Goal: Task Accomplishment & Management: Manage account settings

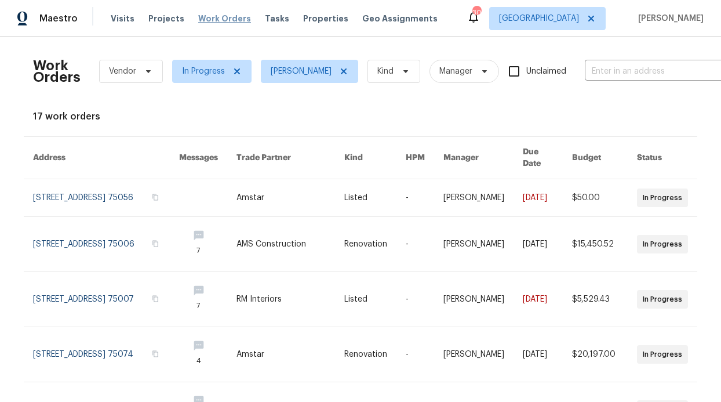
click at [217, 22] on span "Work Orders" at bounding box center [224, 19] width 53 height 12
click at [235, 71] on icon at bounding box center [237, 71] width 9 height 9
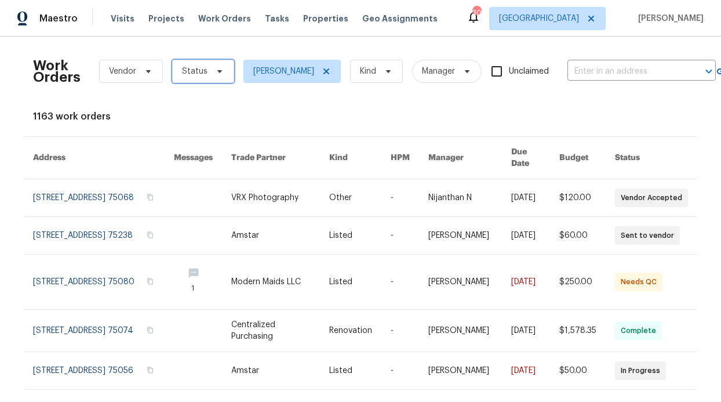
click at [217, 71] on icon at bounding box center [219, 71] width 5 height 3
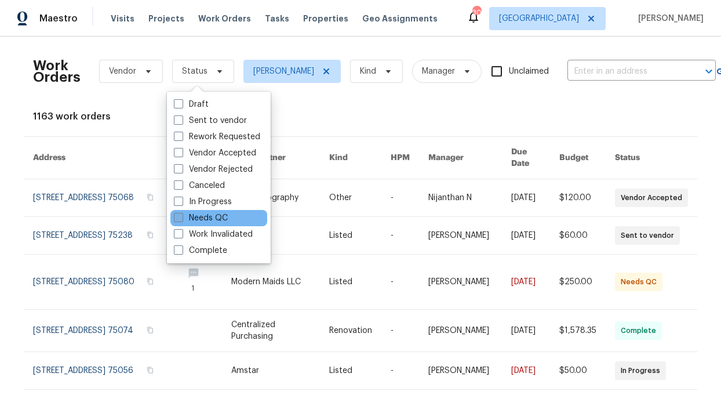
click at [217, 215] on label "Needs QC" at bounding box center [201, 218] width 54 height 12
click at [181, 215] on input "Needs QC" at bounding box center [178, 216] width 8 height 8
checkbox input "true"
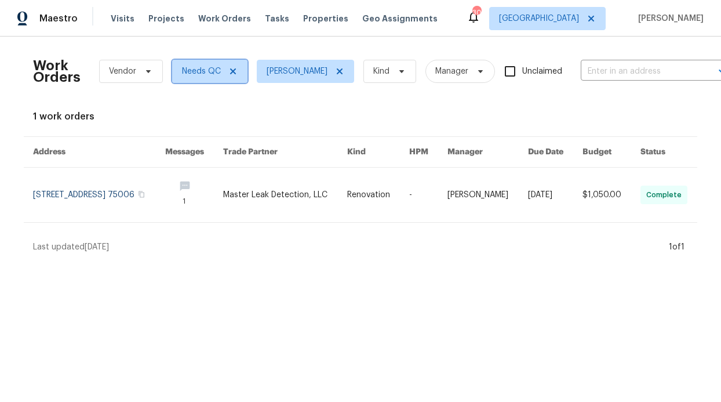
click at [230, 73] on icon at bounding box center [233, 71] width 6 height 6
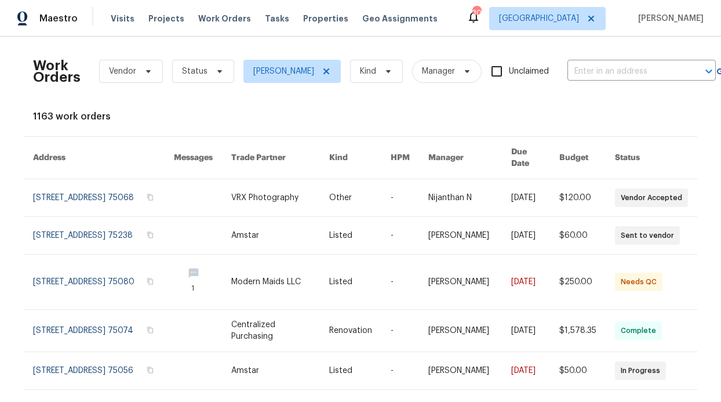
click at [229, 72] on div "Work Orders Vendor Status RonDerrick Jackson Kind Manager Unclaimed ​" at bounding box center [374, 71] width 683 height 51
click at [227, 76] on span "Status" at bounding box center [203, 71] width 62 height 23
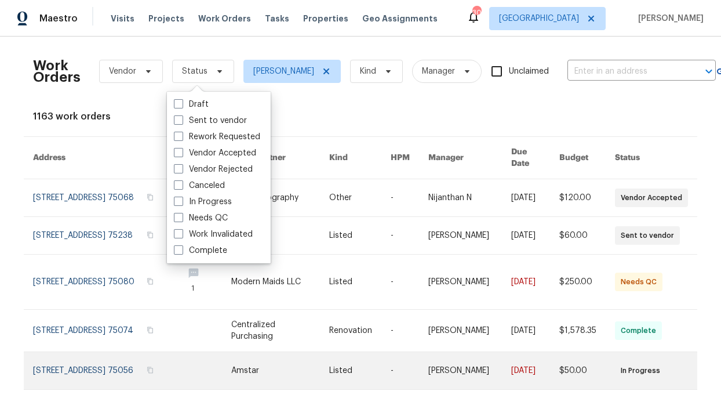
click at [210, 206] on label "In Progress" at bounding box center [203, 202] width 58 height 12
click at [181, 204] on input "In Progress" at bounding box center [178, 200] width 8 height 8
checkbox input "true"
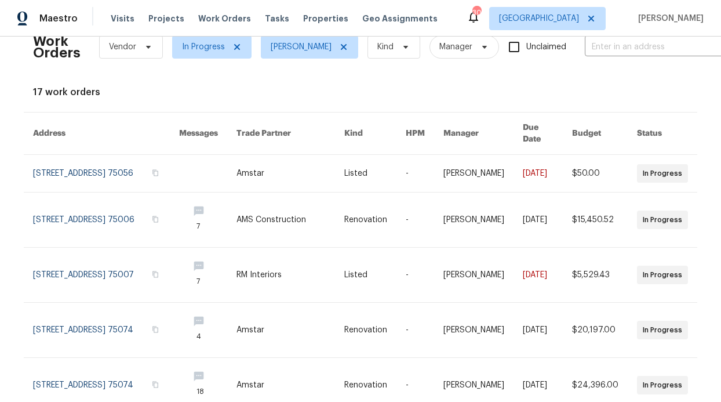
scroll to position [25, 0]
click at [303, 15] on span "Properties" at bounding box center [325, 19] width 45 height 12
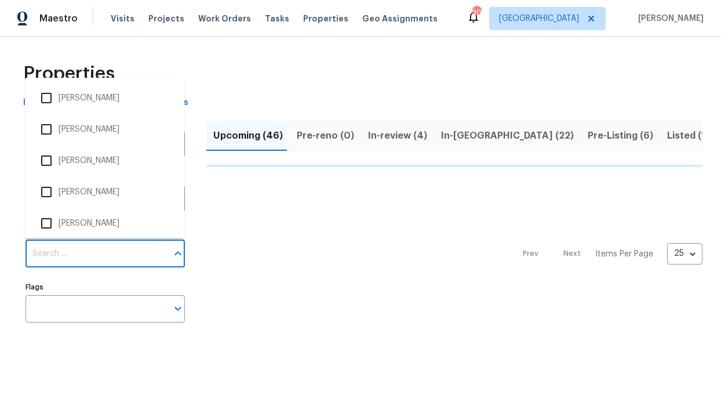
click at [90, 255] on input "Individuals" at bounding box center [97, 253] width 142 height 27
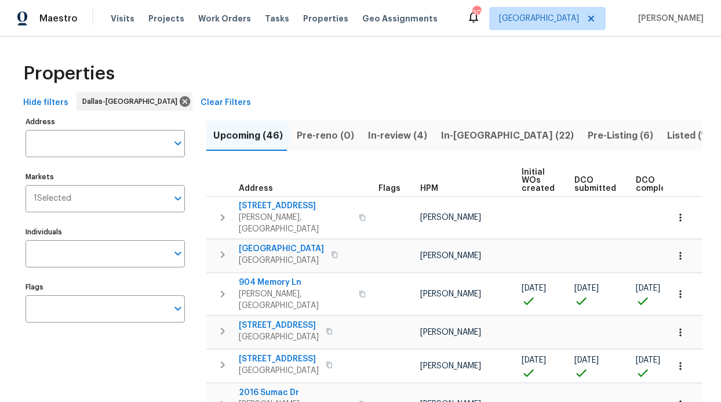
click at [88, 252] on input "Individuals" at bounding box center [97, 253] width 142 height 27
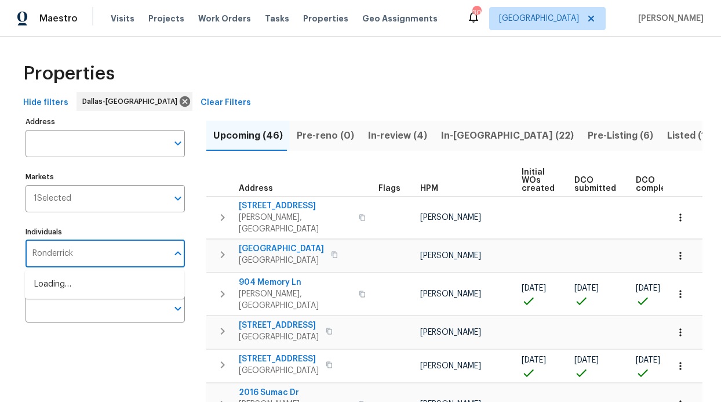
type input "Ronderrick"
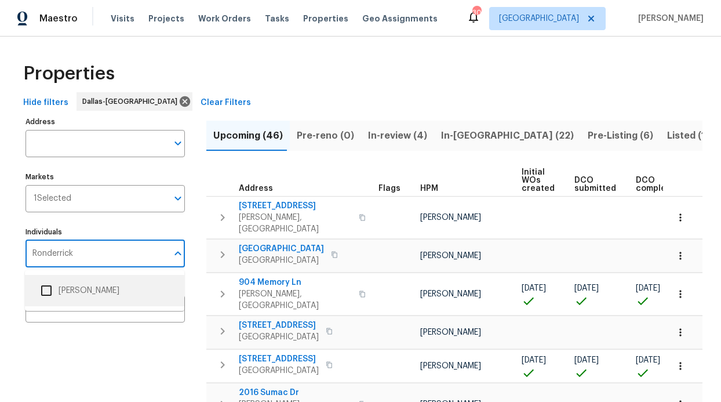
click at [61, 296] on li "[PERSON_NAME]" at bounding box center [104, 290] width 141 height 24
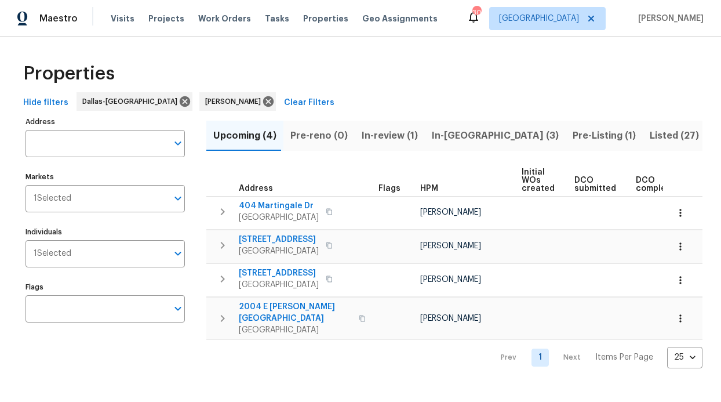
click at [463, 139] on span "In-reno (3)" at bounding box center [495, 136] width 127 height 16
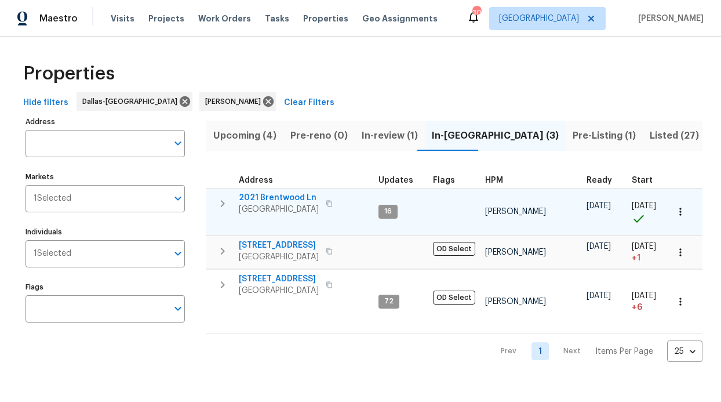
click at [278, 198] on span "2021 Brentwood Ln" at bounding box center [279, 198] width 80 height 12
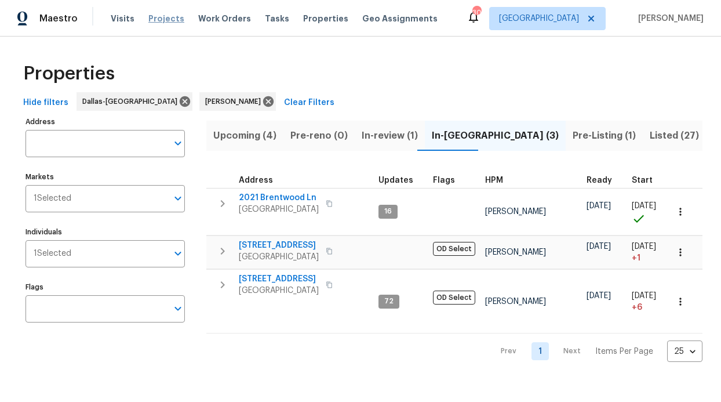
click at [154, 23] on span "Projects" at bounding box center [166, 19] width 36 height 12
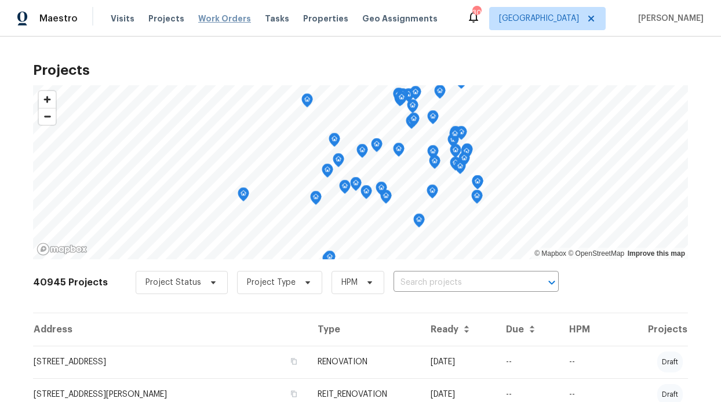
click at [217, 20] on span "Work Orders" at bounding box center [224, 19] width 53 height 12
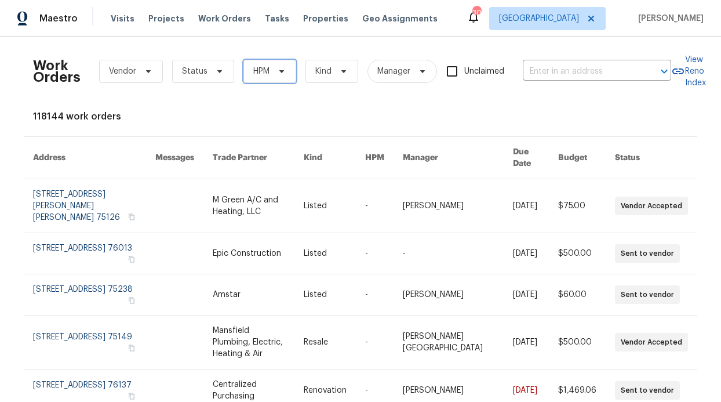
click at [277, 71] on icon at bounding box center [281, 71] width 9 height 9
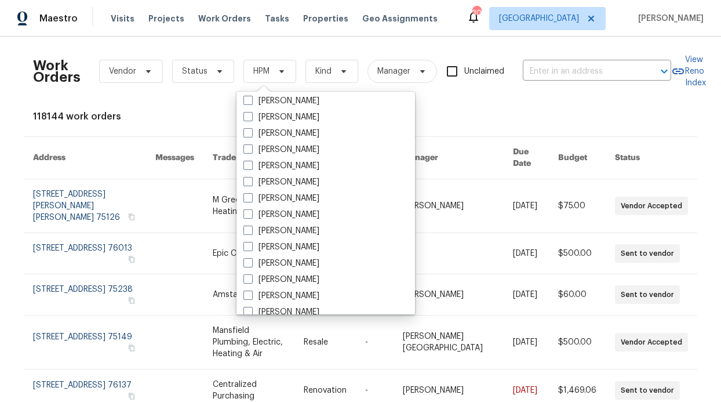
scroll to position [647, 0]
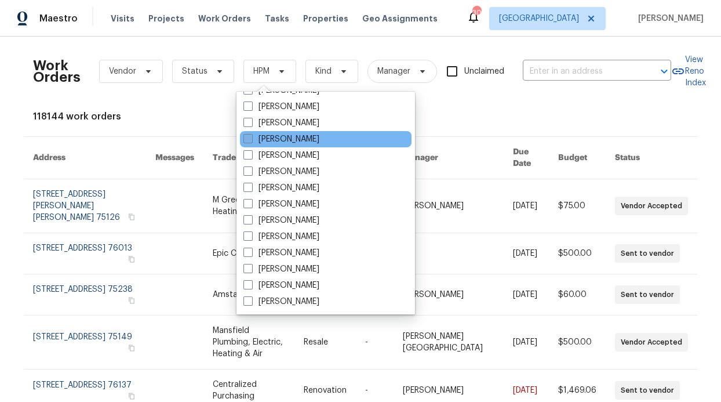
click at [313, 137] on label "[PERSON_NAME]" at bounding box center [282, 139] width 76 height 12
click at [251, 137] on input "[PERSON_NAME]" at bounding box center [248, 137] width 8 height 8
checkbox input "true"
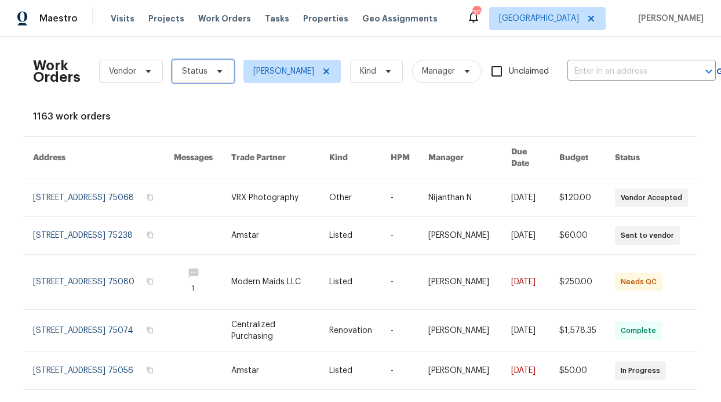
click at [202, 78] on span "Status" at bounding box center [203, 71] width 62 height 23
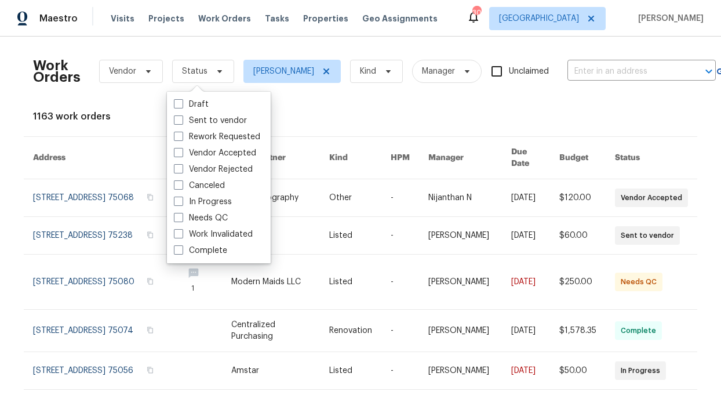
click at [220, 199] on label "In Progress" at bounding box center [203, 202] width 58 height 12
click at [181, 199] on input "In Progress" at bounding box center [178, 200] width 8 height 8
checkbox input "true"
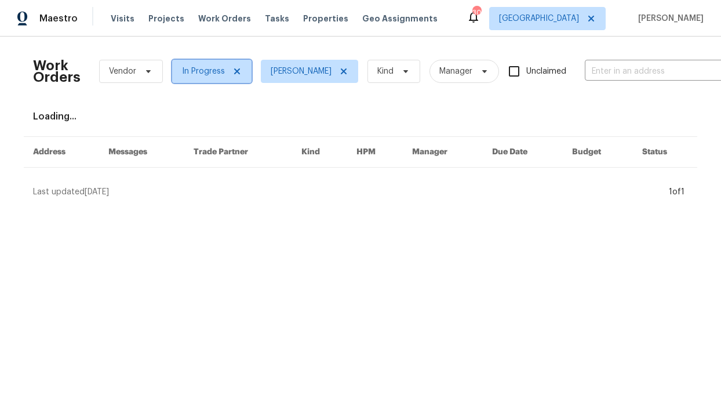
click at [234, 74] on icon at bounding box center [237, 71] width 9 height 9
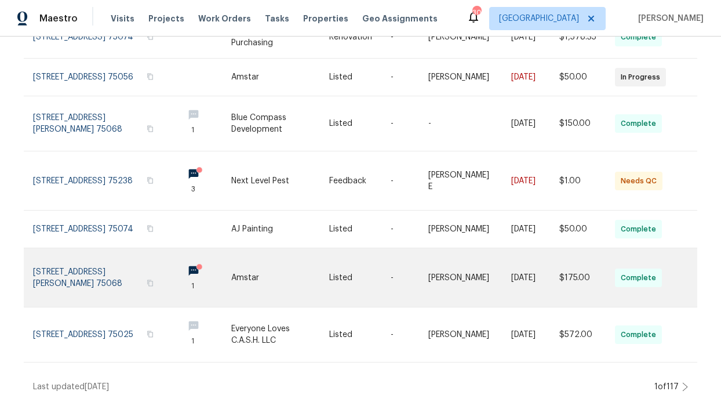
scroll to position [307, 0]
click at [195, 263] on icon at bounding box center [199, 267] width 9 height 9
click at [197, 264] on circle at bounding box center [200, 267] width 6 height 6
click at [195, 263] on icon at bounding box center [199, 267] width 9 height 9
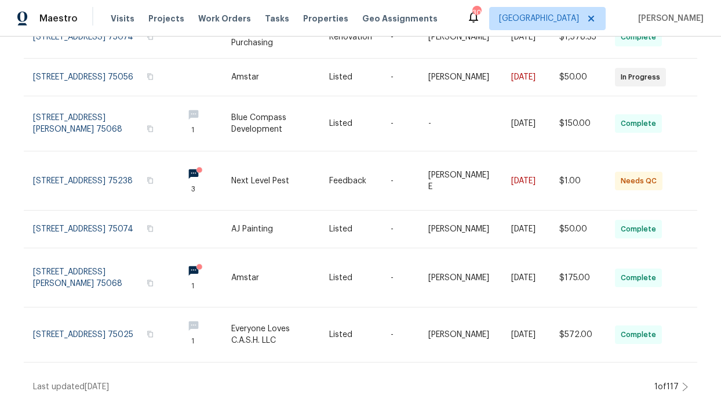
click at [183, 259] on link at bounding box center [202, 277] width 57 height 59
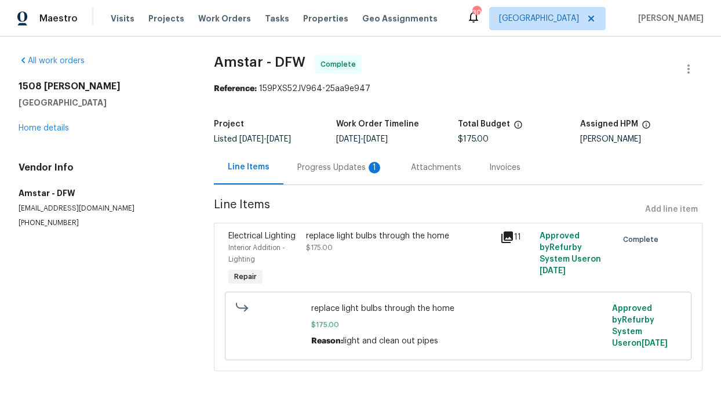
click at [298, 176] on div "Progress Updates 1" at bounding box center [341, 167] width 114 height 34
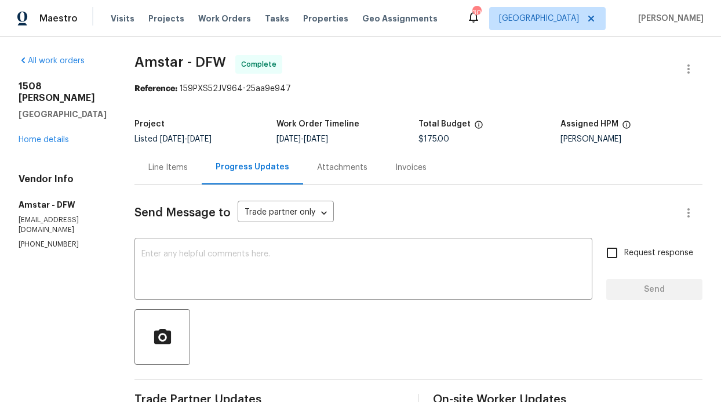
click at [164, 170] on div "Line Items" at bounding box center [167, 168] width 39 height 12
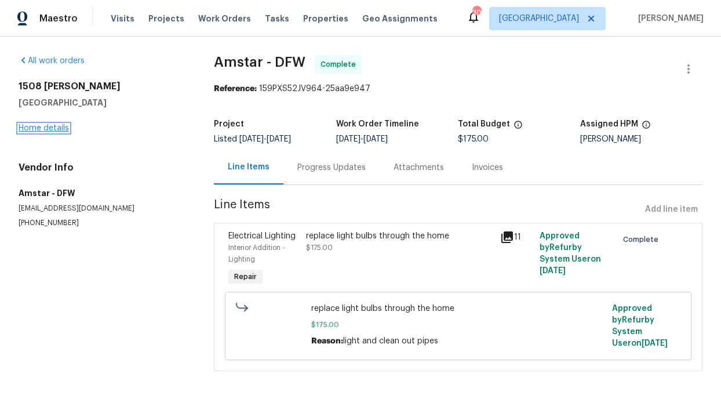
click at [54, 130] on link "Home details" at bounding box center [44, 128] width 50 height 8
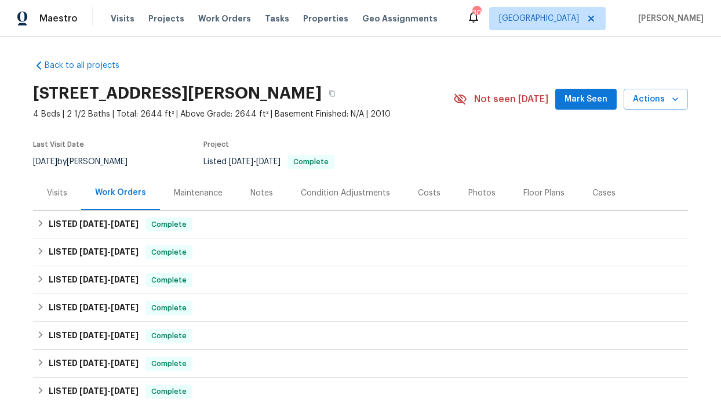
click at [563, 93] on button "Mark Seen" at bounding box center [585, 99] width 61 height 21
click at [199, 17] on span "Work Orders" at bounding box center [224, 19] width 53 height 12
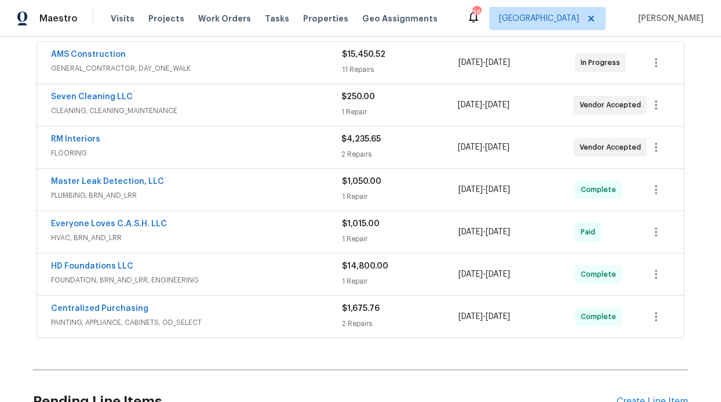
scroll to position [96, 0]
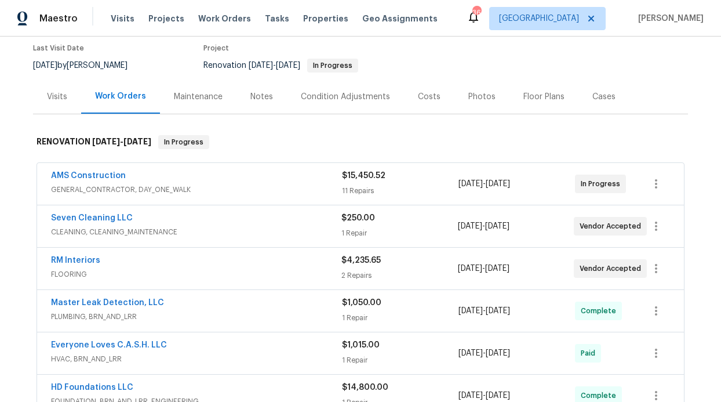
click at [252, 96] on div "Notes" at bounding box center [261, 97] width 23 height 12
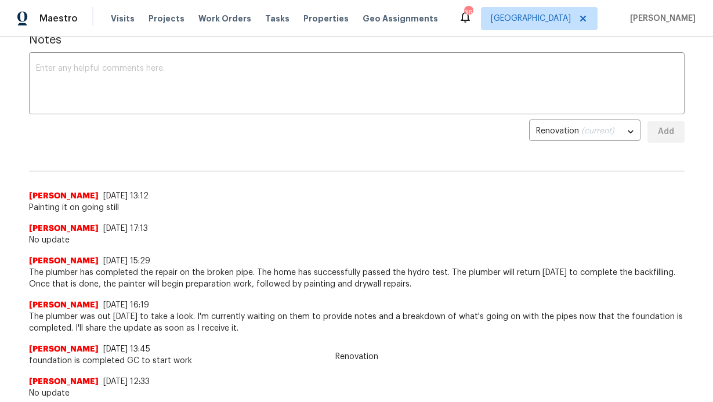
scroll to position [103, 0]
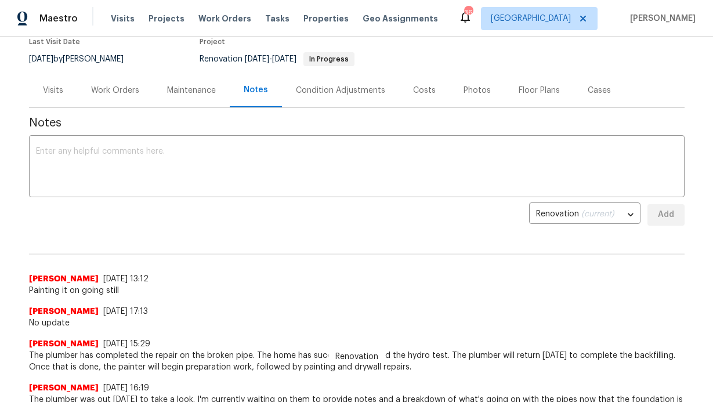
click at [227, 194] on div "x ​" at bounding box center [356, 167] width 655 height 59
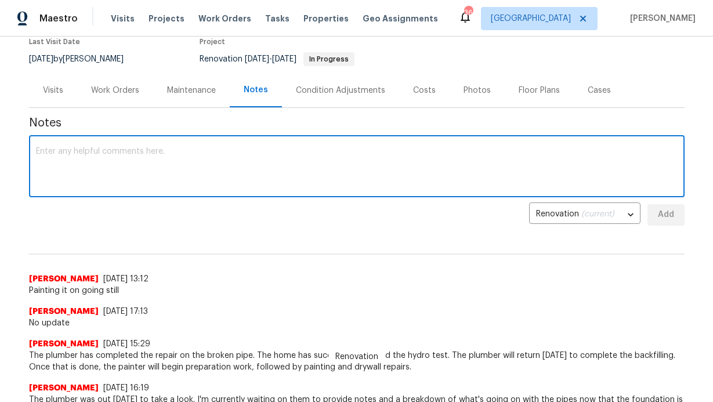
click at [217, 176] on textarea at bounding box center [356, 167] width 641 height 41
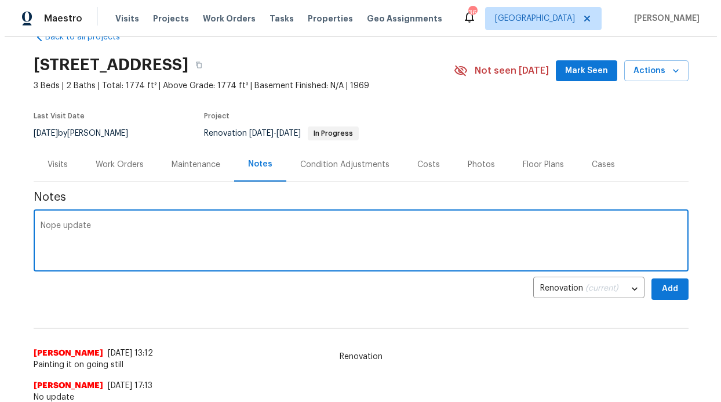
scroll to position [24, 0]
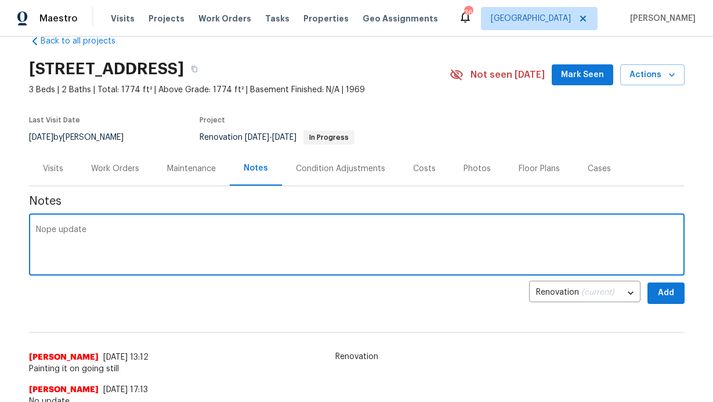
type textarea "Nope update"
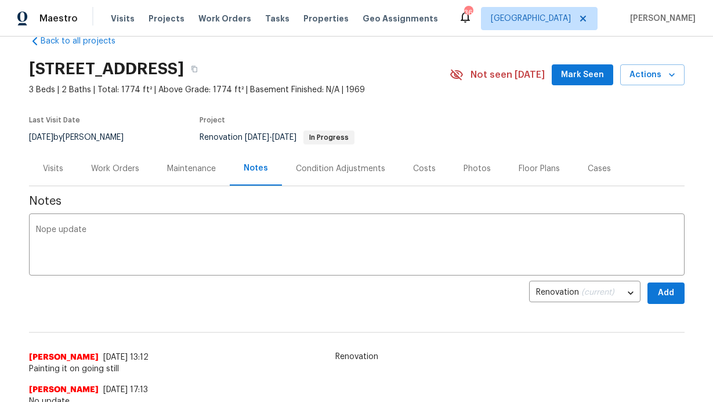
click at [580, 70] on span "Mark Seen" at bounding box center [582, 75] width 43 height 14
click at [321, 20] on span "Properties" at bounding box center [325, 19] width 45 height 12
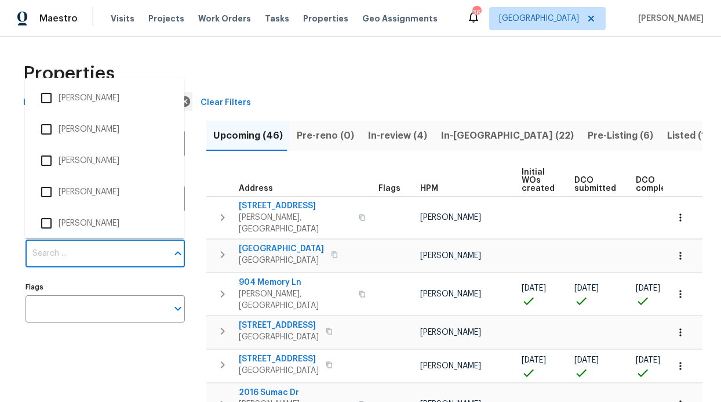
click at [90, 249] on input "Individuals" at bounding box center [97, 253] width 142 height 27
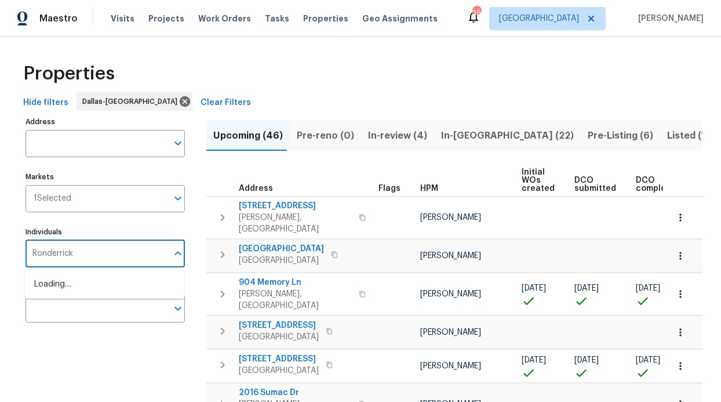
type input "Ronderrick"
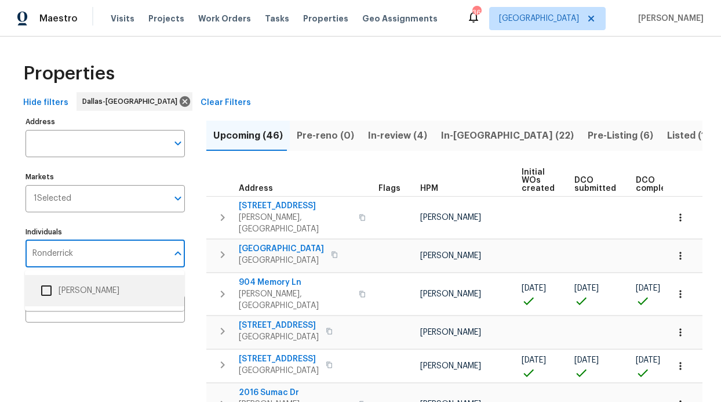
click at [83, 283] on li "[PERSON_NAME]" at bounding box center [104, 290] width 141 height 24
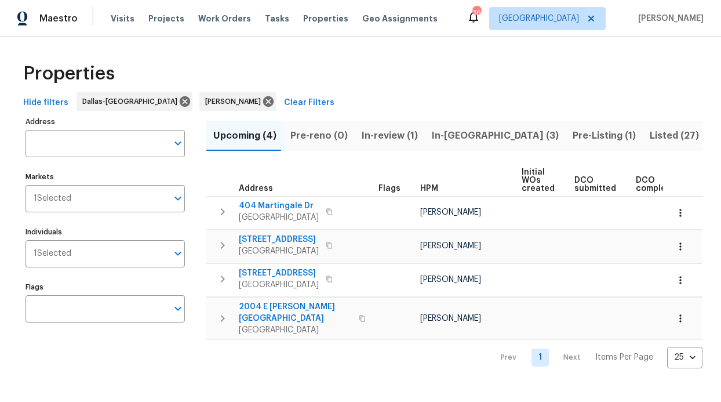
click at [444, 144] on button "In-reno (3)" at bounding box center [495, 136] width 141 height 30
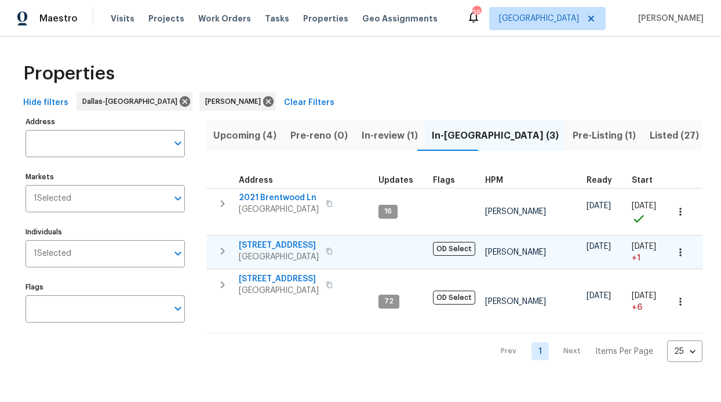
click at [267, 242] on span "2813 E 15th St" at bounding box center [279, 245] width 80 height 12
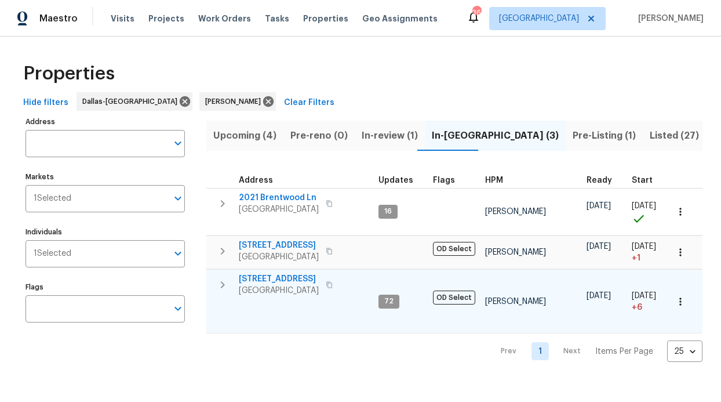
click at [273, 276] on span "6211 Crested Butte Dr" at bounding box center [279, 279] width 80 height 12
click at [269, 276] on span "6211 Crested Butte Dr" at bounding box center [279, 279] width 80 height 12
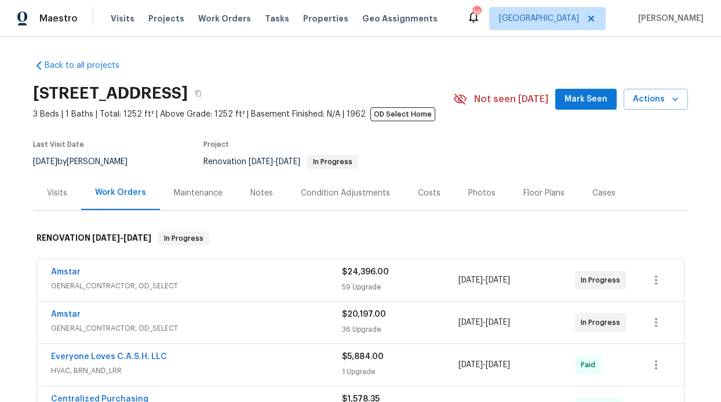
click at [587, 110] on div "2813 E 15th St, Plano, TX 75074 3 Beds | 1 Baths | Total: 1252 ft² | Above Grad…" at bounding box center [360, 99] width 655 height 42
click at [586, 107] on button "Mark Seen" at bounding box center [585, 99] width 61 height 21
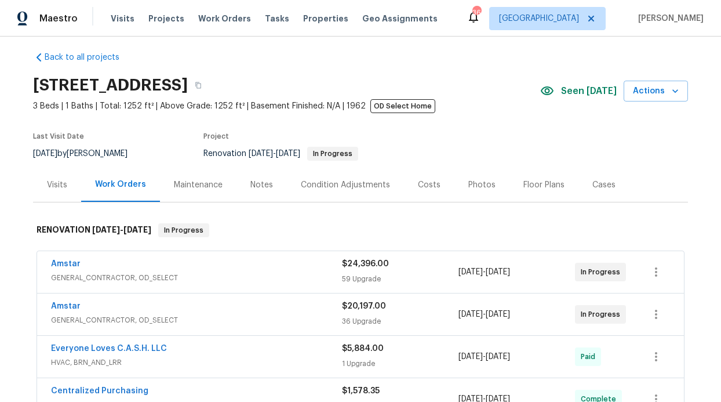
scroll to position [9, 0]
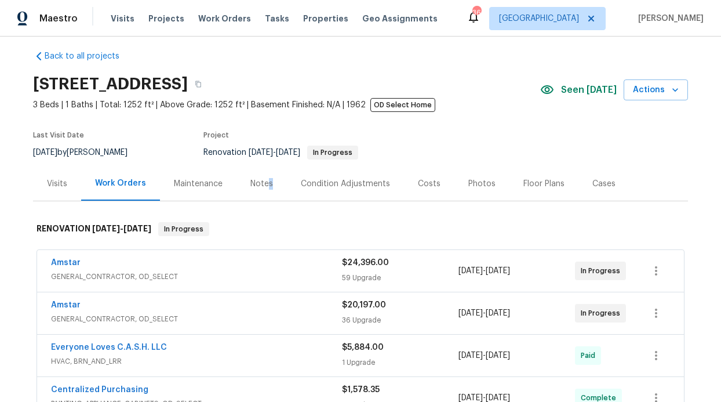
click at [263, 189] on div "Notes" at bounding box center [262, 183] width 50 height 34
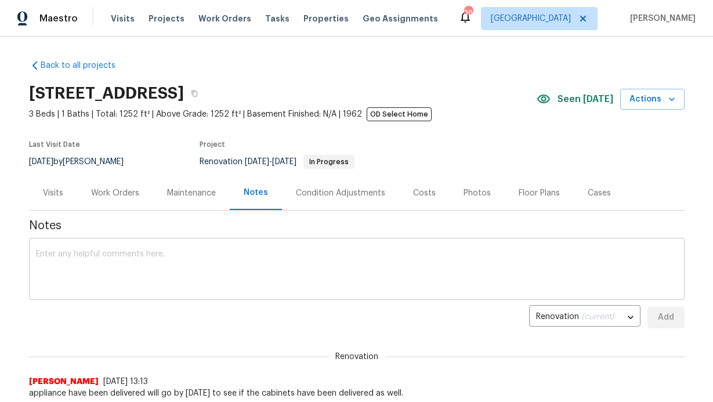
click at [235, 271] on textarea at bounding box center [356, 270] width 641 height 41
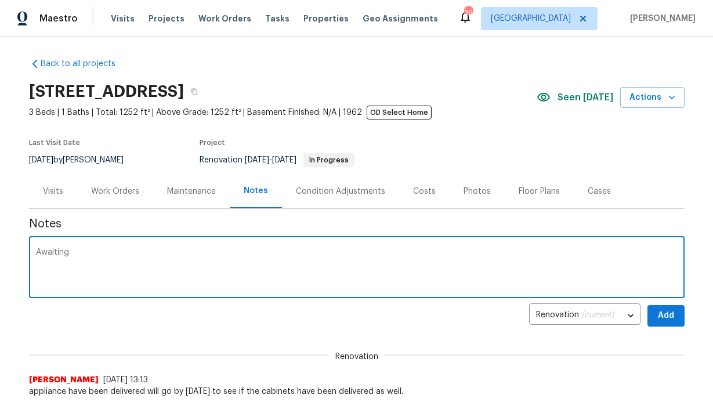
scroll to position [2, 0]
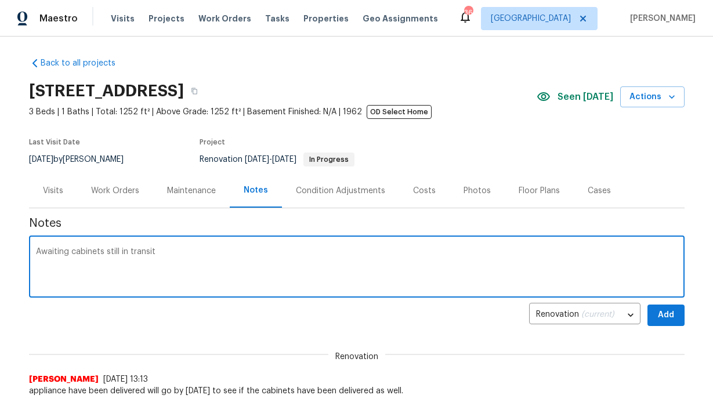
type textarea "Awaiting cabinets still in transit"
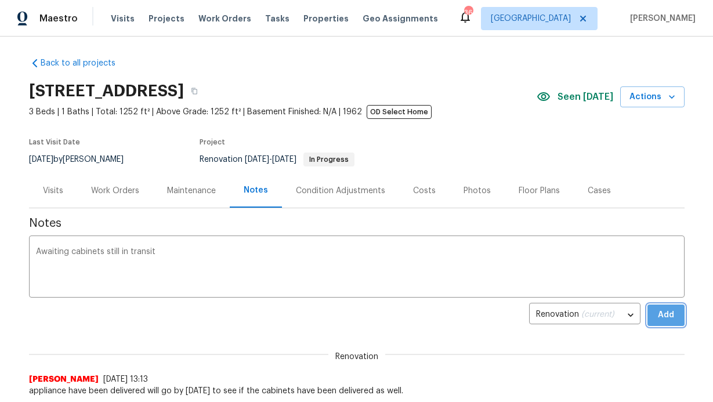
click at [673, 323] on button "Add" at bounding box center [665, 314] width 37 height 21
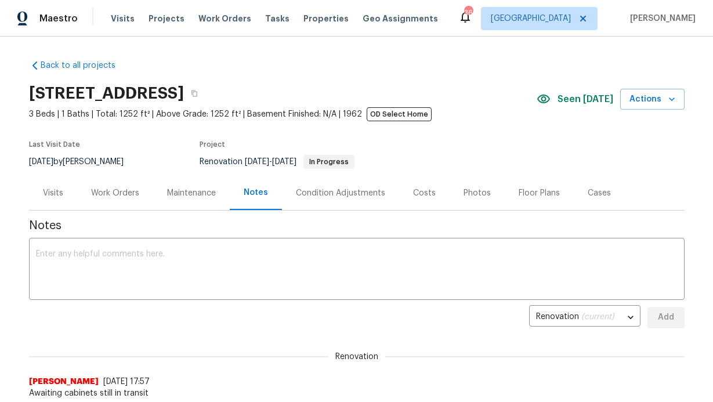
scroll to position [0, 0]
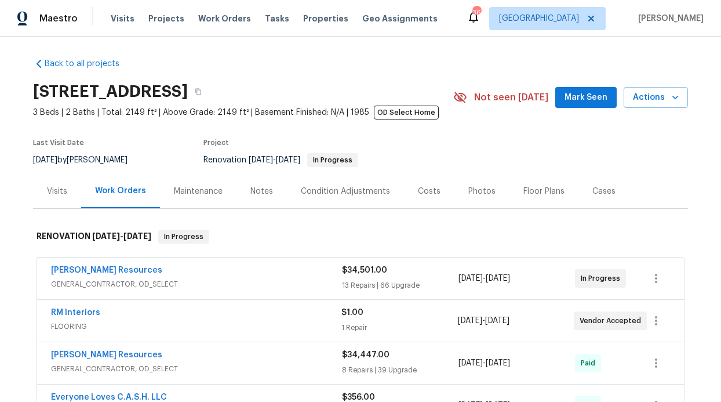
scroll to position [2, 0]
click at [551, 88] on div "Not seen today Mark Seen Actions" at bounding box center [570, 96] width 235 height 21
click at [561, 93] on button "Mark Seen" at bounding box center [585, 96] width 61 height 21
click at [263, 185] on div "Notes" at bounding box center [261, 191] width 23 height 12
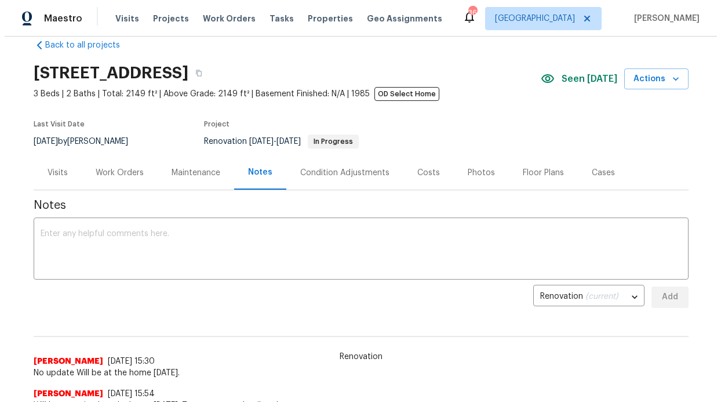
scroll to position [30, 0]
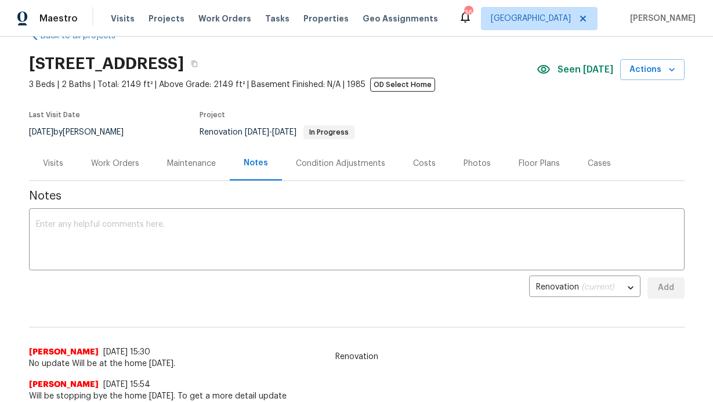
drag, startPoint x: 131, startPoint y: 166, endPoint x: 112, endPoint y: 163, distance: 18.9
click at [131, 166] on div "Work Orders" at bounding box center [115, 164] width 48 height 12
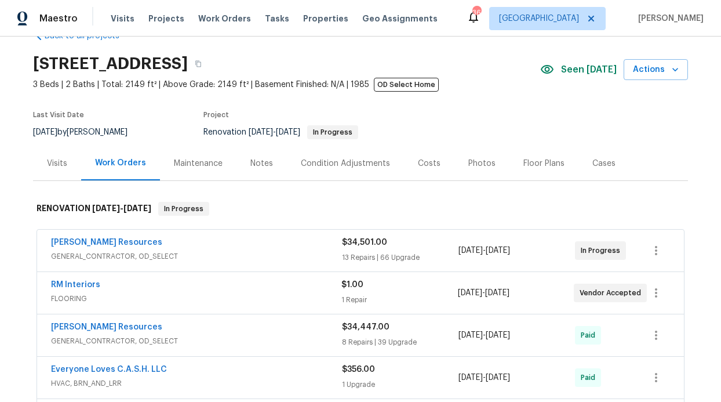
click at [96, 235] on div "Lawrence Resources GENERAL_CONTRACTOR, OD_SELECT $34,501.00 13 Repairs | 66 Upg…" at bounding box center [360, 251] width 647 height 42
click at [96, 241] on link "[PERSON_NAME] Resources" at bounding box center [106, 242] width 111 height 8
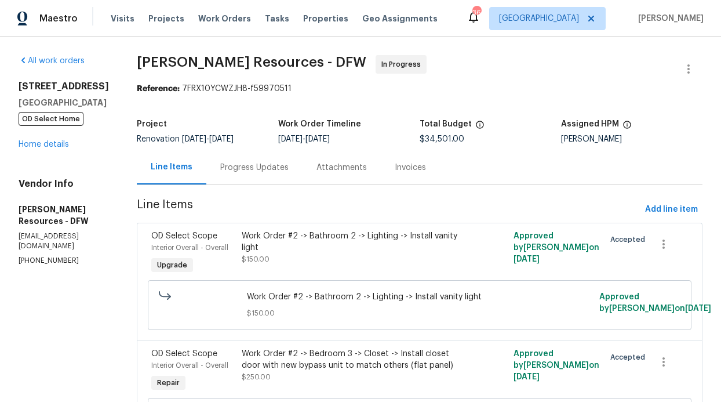
click at [289, 170] on div "Progress Updates" at bounding box center [254, 168] width 68 height 12
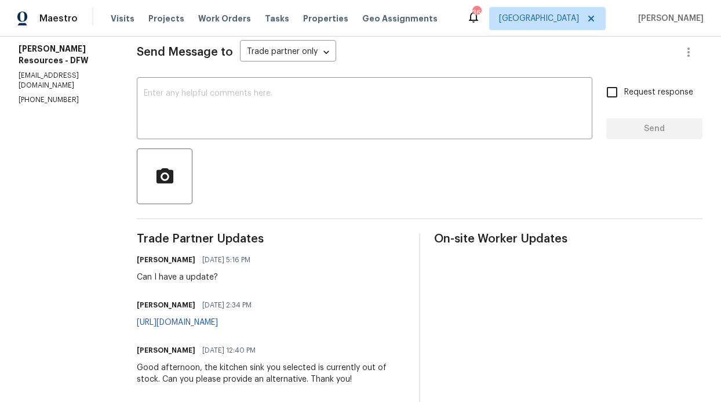
scroll to position [142, 0]
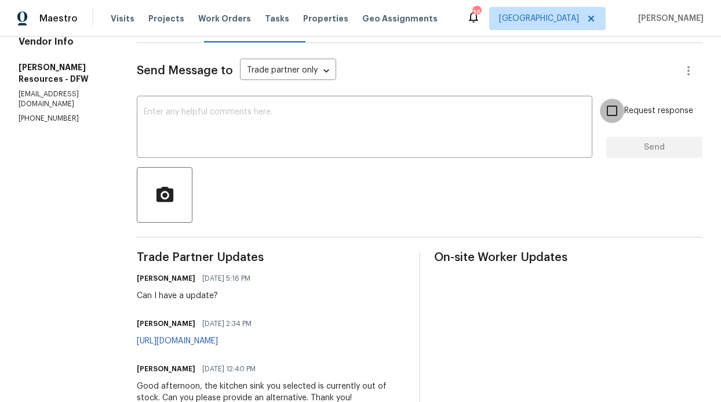
drag, startPoint x: 602, startPoint y: 110, endPoint x: 591, endPoint y: 118, distance: 13.7
click at [602, 110] on input "Request response" at bounding box center [612, 111] width 24 height 24
checkbox input "true"
click at [451, 146] on textarea at bounding box center [365, 128] width 442 height 41
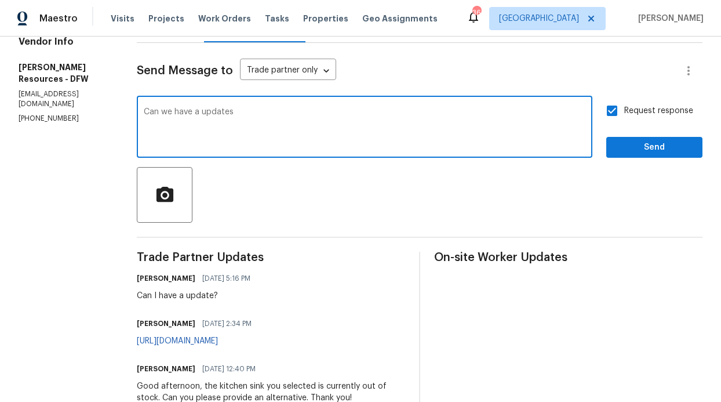
type textarea "Can we have a updates"
click at [656, 157] on button "Send" at bounding box center [654, 147] width 96 height 21
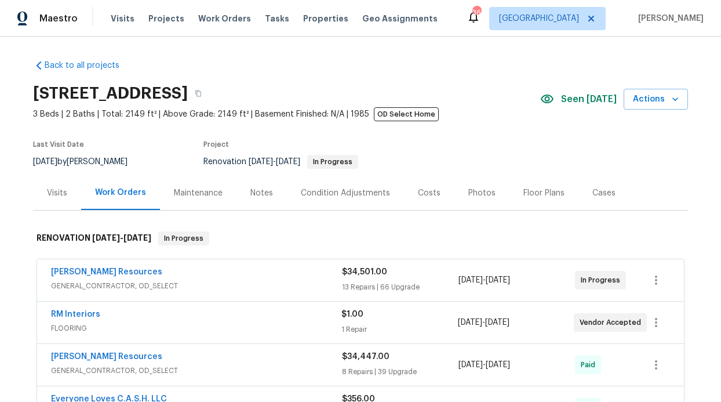
click at [257, 197] on div "Notes" at bounding box center [261, 193] width 23 height 12
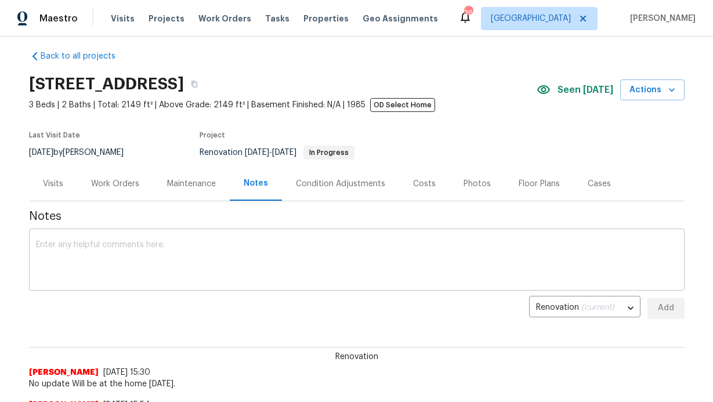
scroll to position [17, 0]
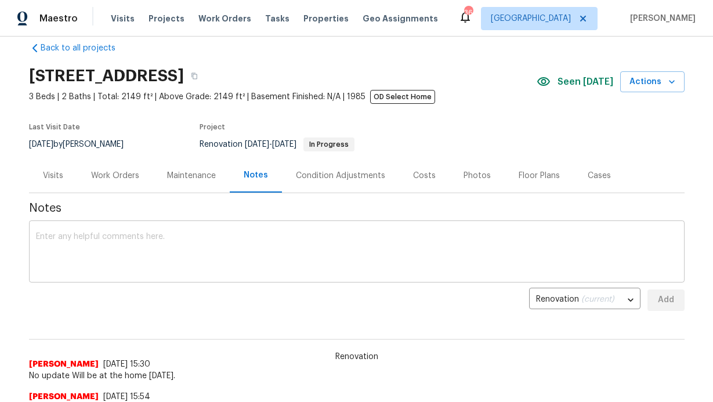
click at [259, 251] on textarea at bounding box center [356, 253] width 641 height 41
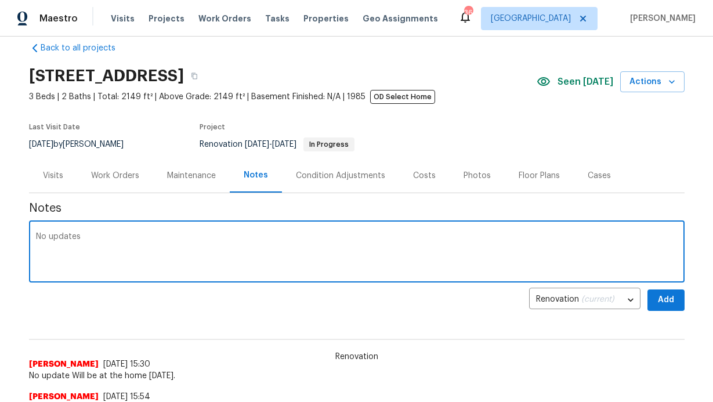
type textarea "No updates"
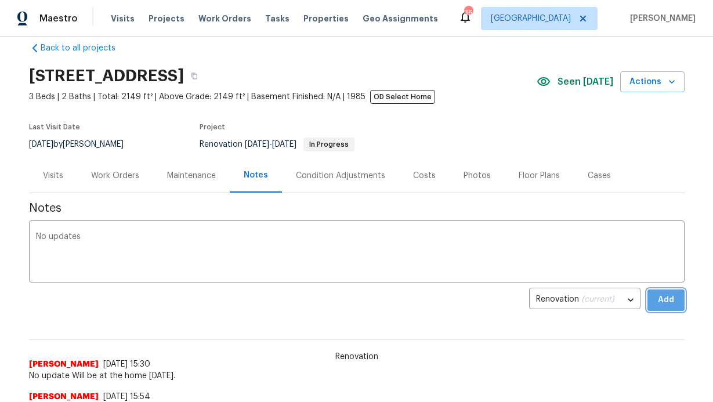
click at [674, 300] on button "Add" at bounding box center [665, 299] width 37 height 21
